Goal: Information Seeking & Learning: Learn about a topic

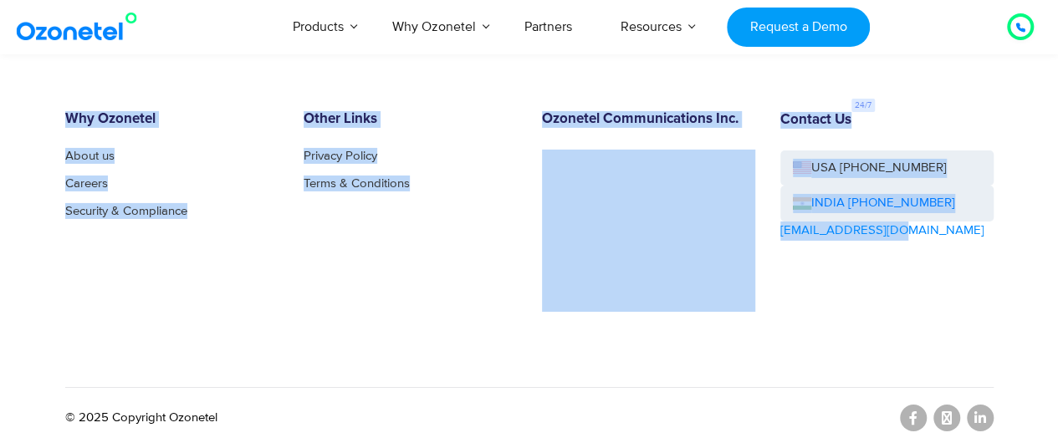
scroll to position [9151, 0]
drag, startPoint x: 1066, startPoint y: 342, endPoint x: 1063, endPoint y: 332, distance: 10.3
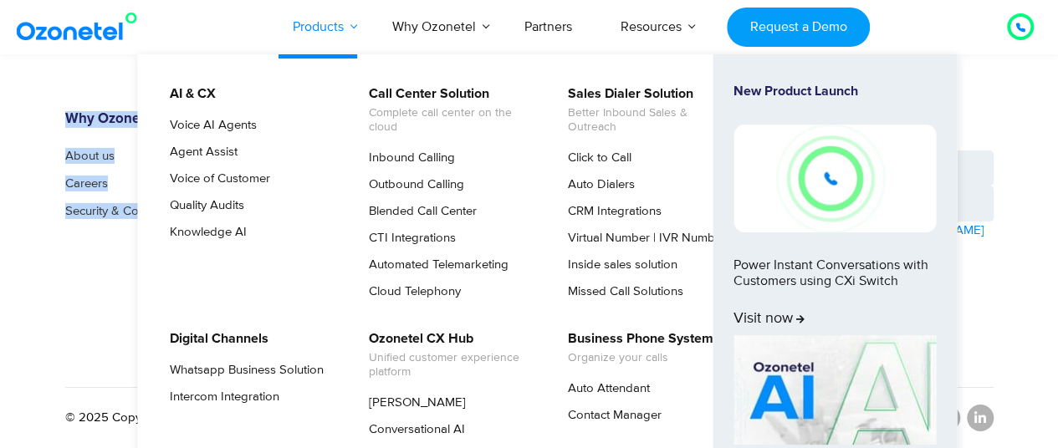
click at [326, 33] on link "Products" at bounding box center [317, 26] width 99 height 55
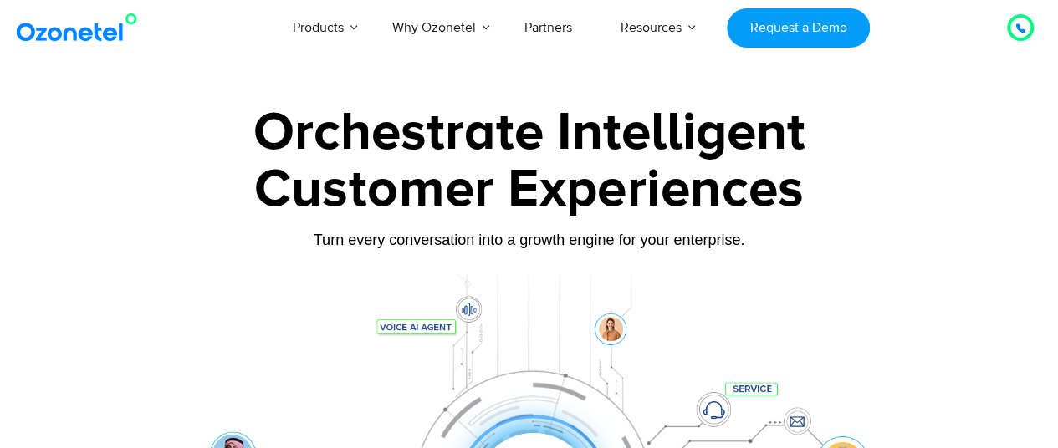
click at [413, 29] on link "Why Ozonetel" at bounding box center [434, 27] width 132 height 55
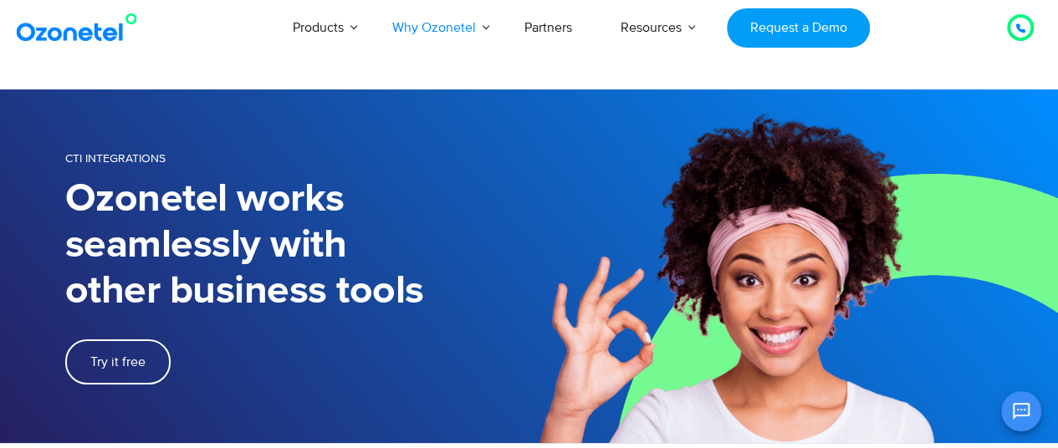
click at [781, 28] on link "Request a Demo" at bounding box center [797, 27] width 143 height 39
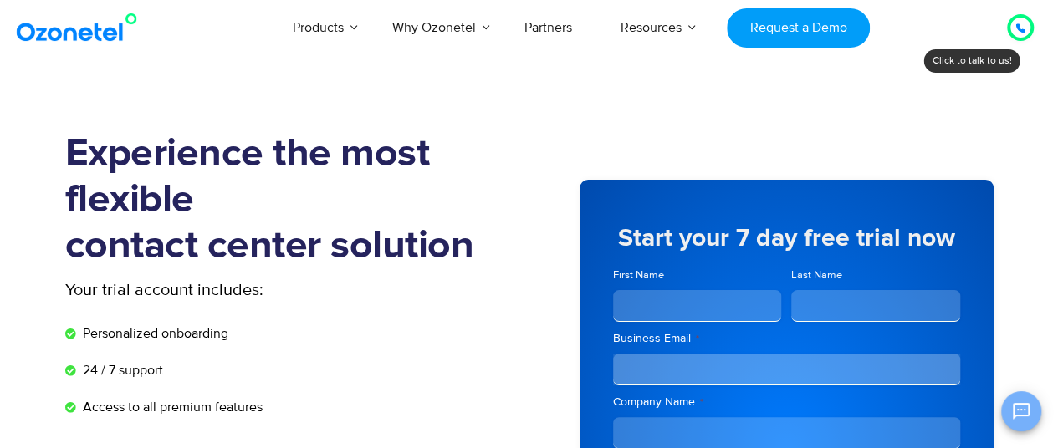
click at [1022, 415] on icon "Open chat" at bounding box center [1020, 411] width 17 height 17
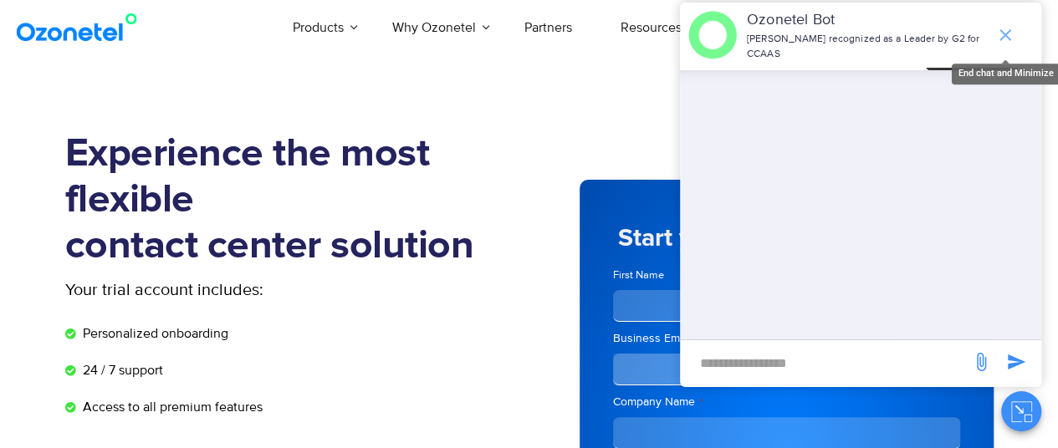
click at [1001, 29] on icon "end chat or minimize" at bounding box center [1005, 35] width 12 height 12
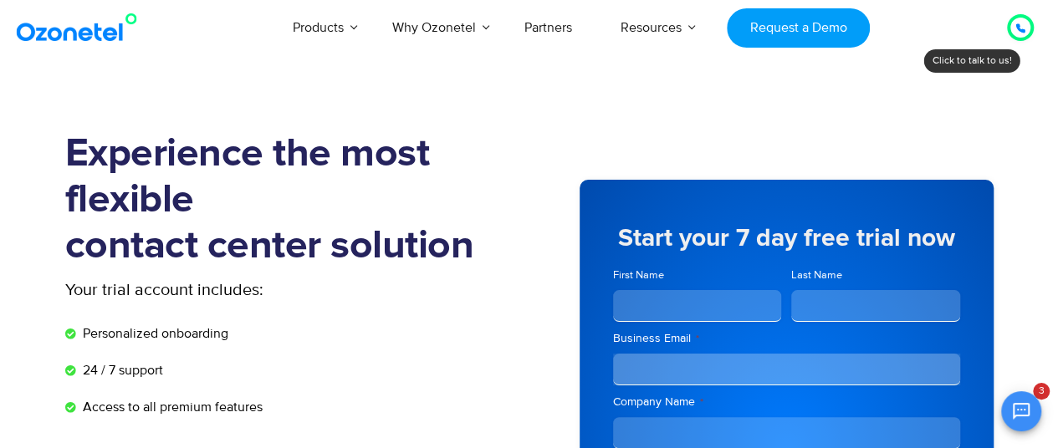
scroll to position [21, 0]
click at [1016, 413] on icon "Open chat" at bounding box center [1021, 411] width 20 height 20
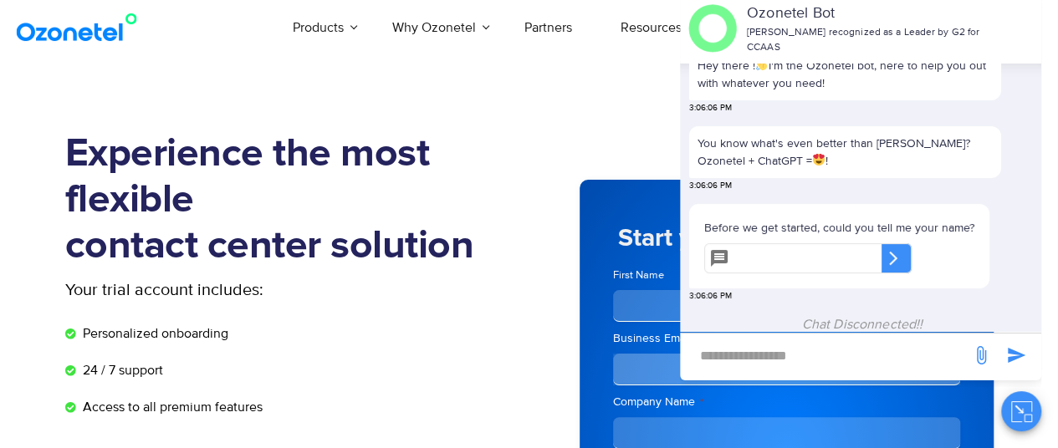
scroll to position [0, 0]
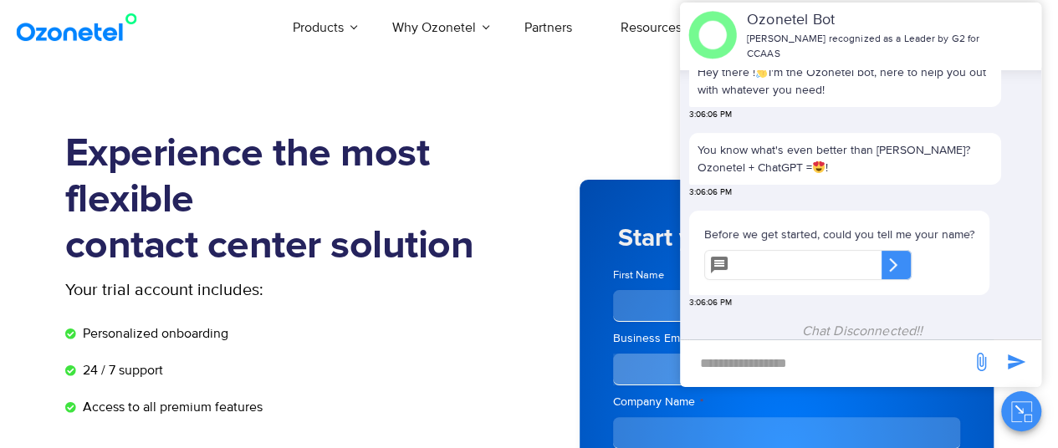
click at [1025, 406] on icon "Close chat" at bounding box center [1021, 411] width 21 height 21
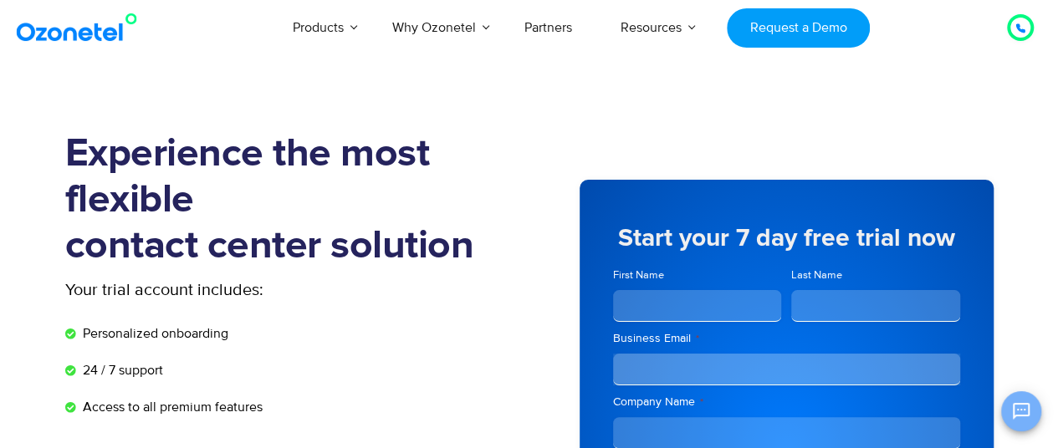
click at [1018, 411] on icon "Open chat" at bounding box center [1021, 411] width 20 height 20
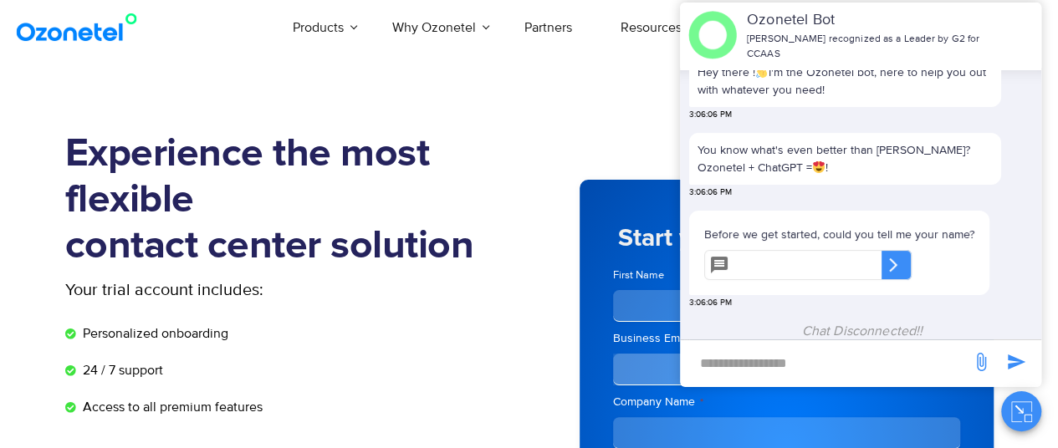
click at [791, 264] on input "text" at bounding box center [808, 265] width 145 height 30
click at [1022, 414] on icon "Close chat" at bounding box center [1021, 411] width 21 height 21
